Goal: Transaction & Acquisition: Purchase product/service

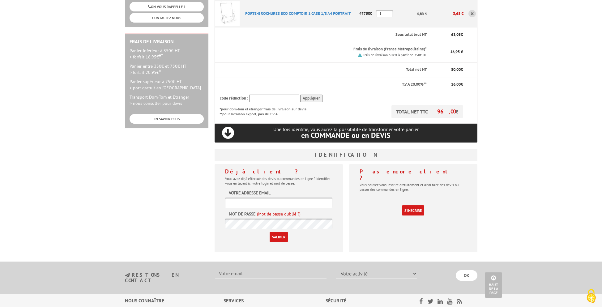
click at [278, 198] on input "text" at bounding box center [278, 203] width 107 height 10
paste input "[EMAIL_ADDRESS][DOMAIN_NAME]"
type input "[EMAIL_ADDRESS][DOMAIN_NAME]"
click at [275, 232] on input "Valider" at bounding box center [279, 237] width 18 height 10
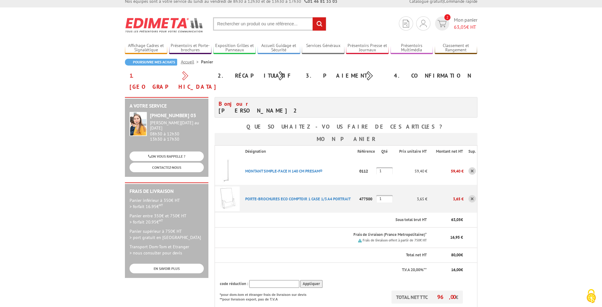
scroll to position [186, 0]
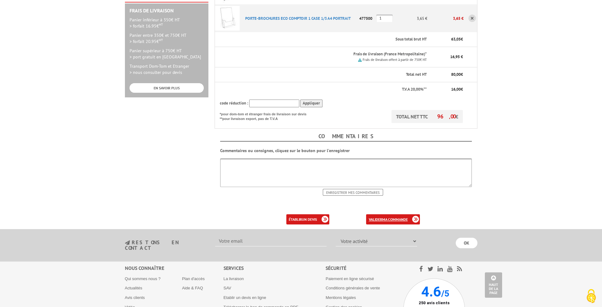
click at [389, 217] on b "ma commande" at bounding box center [395, 219] width 26 height 5
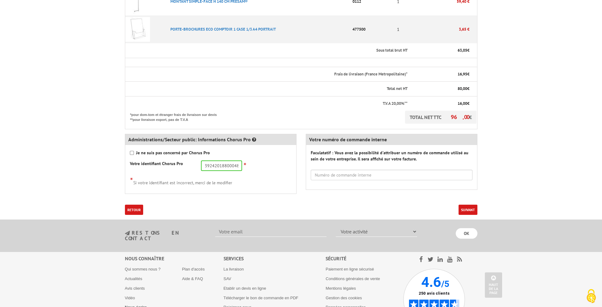
scroll to position [244, 0]
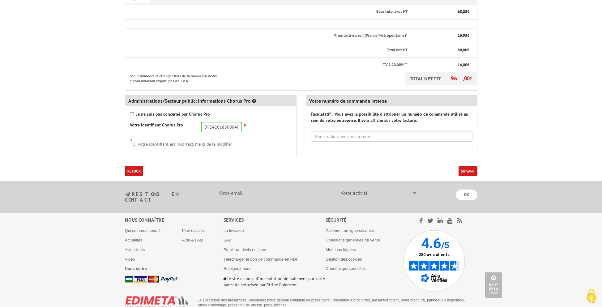
drag, startPoint x: 465, startPoint y: 158, endPoint x: 470, endPoint y: 159, distance: 5.0
click at [465, 166] on button "Suivant" at bounding box center [468, 171] width 19 height 10
